Goal: Task Accomplishment & Management: Manage account settings

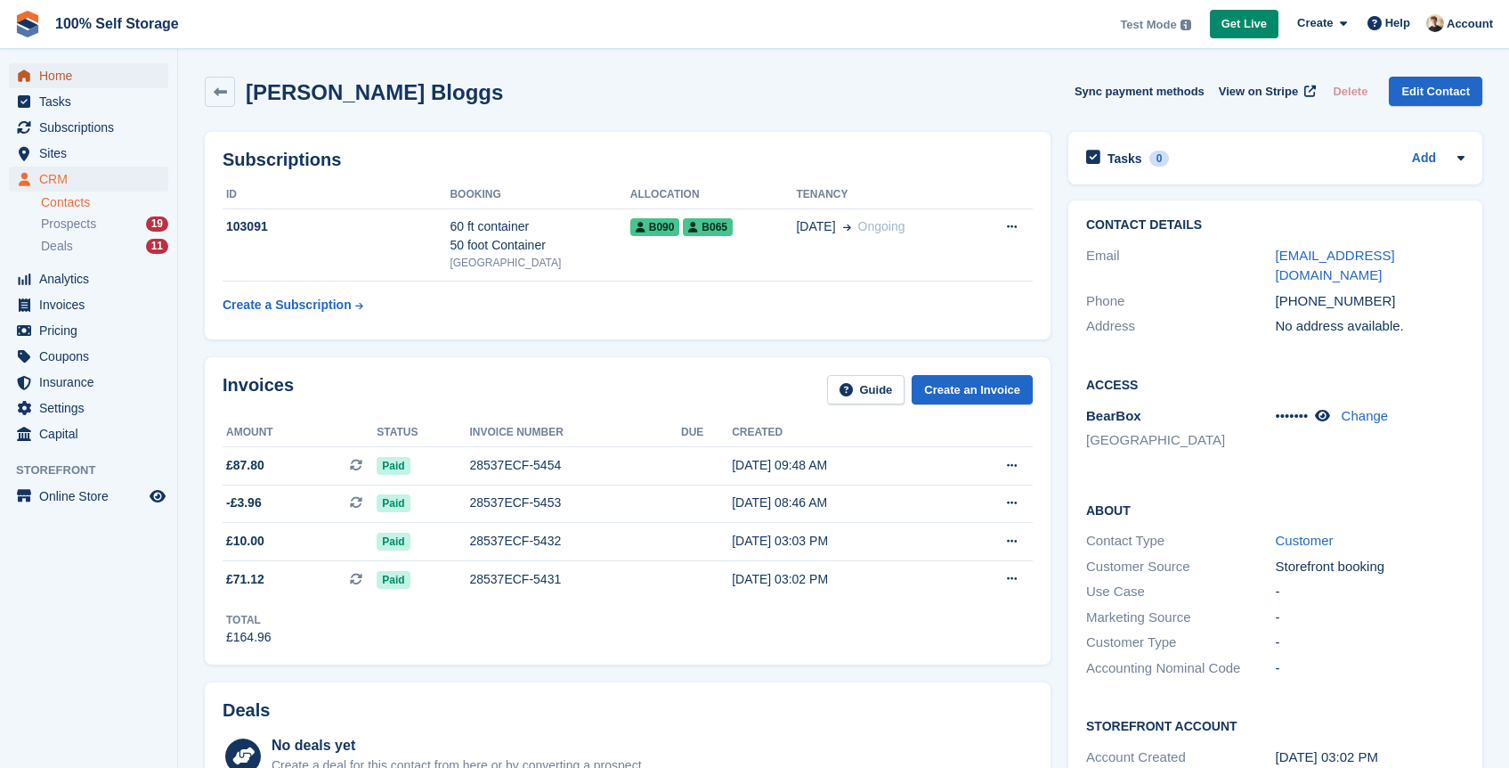
click at [78, 76] on span "Home" at bounding box center [92, 75] width 107 height 25
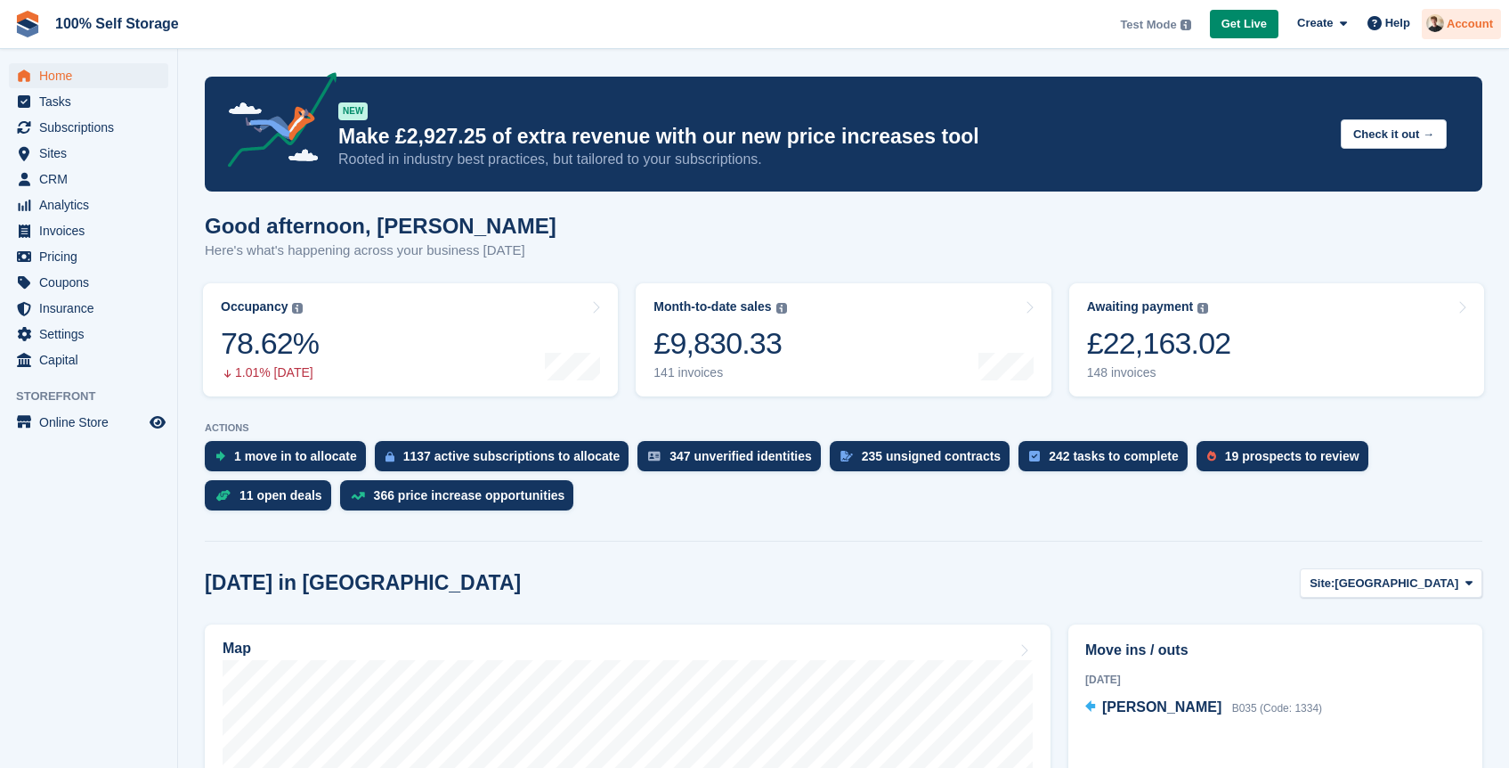
click at [1461, 33] on div "Account" at bounding box center [1461, 24] width 79 height 31
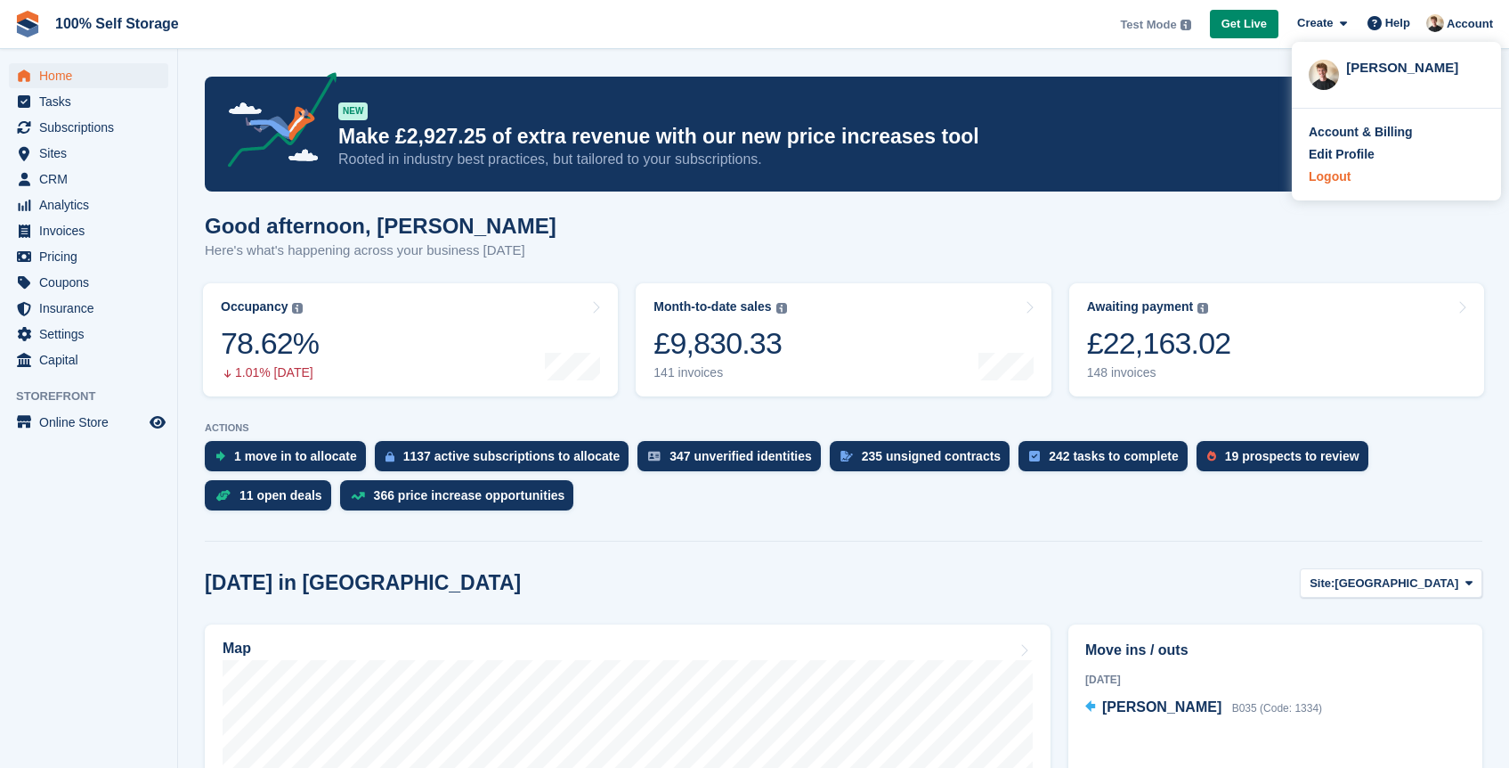
click at [1322, 180] on div "Logout" at bounding box center [1330, 176] width 42 height 19
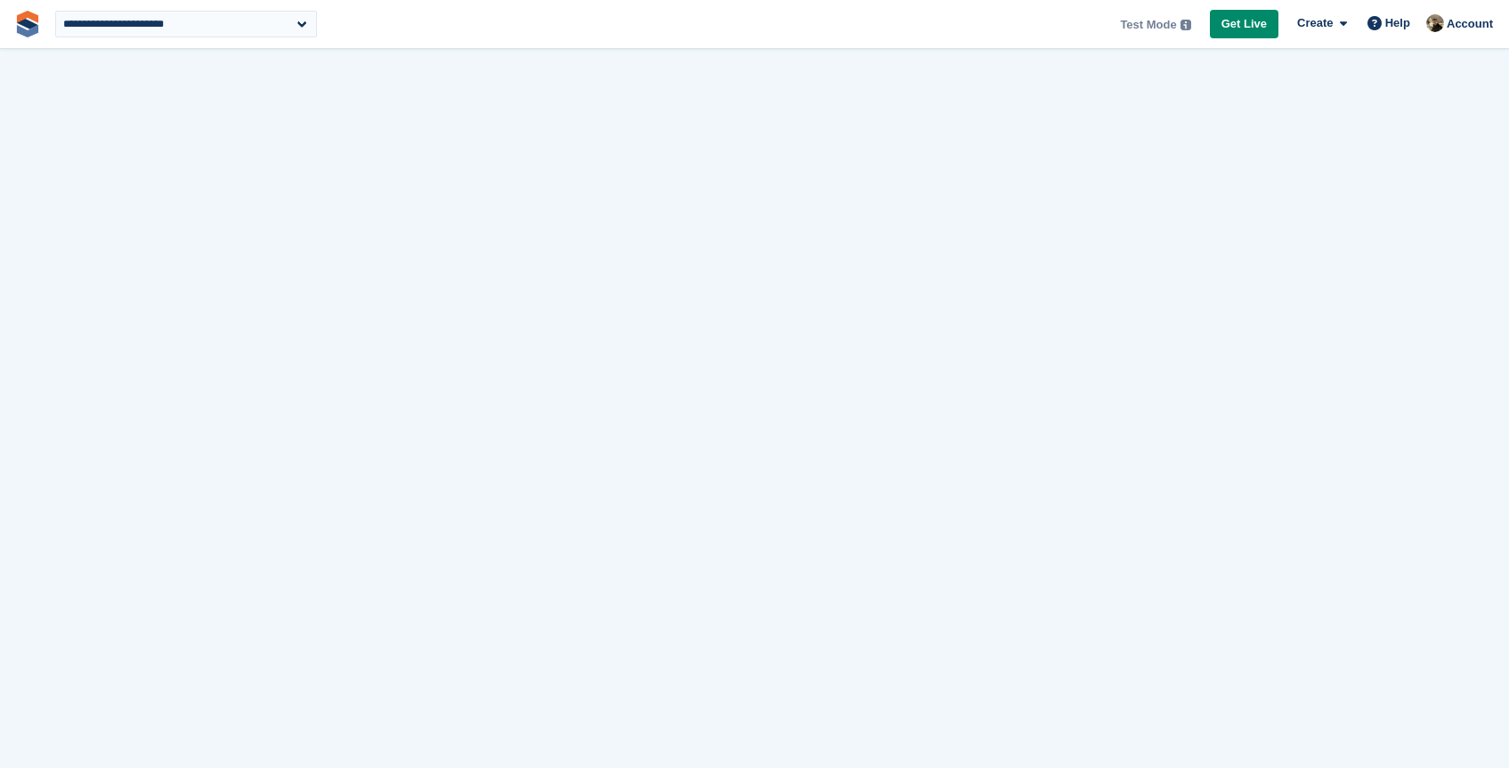
select select "***"
